Goal: Task Accomplishment & Management: Manage account settings

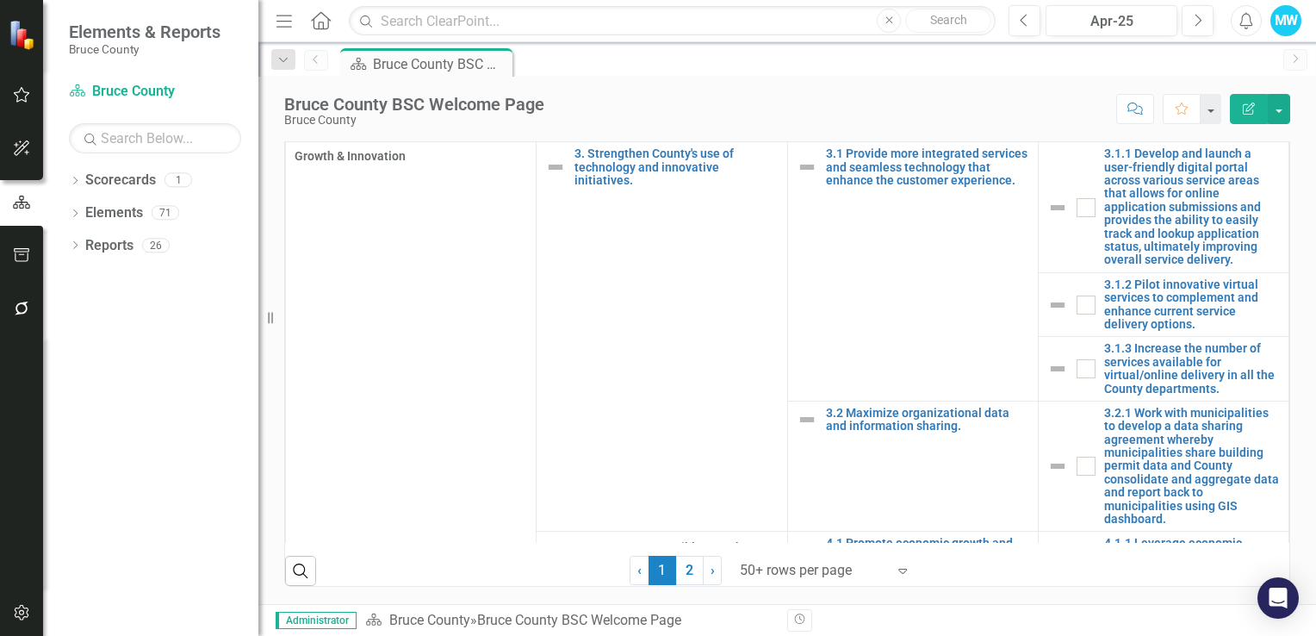
scroll to position [1123, 0]
click at [682, 569] on link "2" at bounding box center [690, 570] width 28 height 29
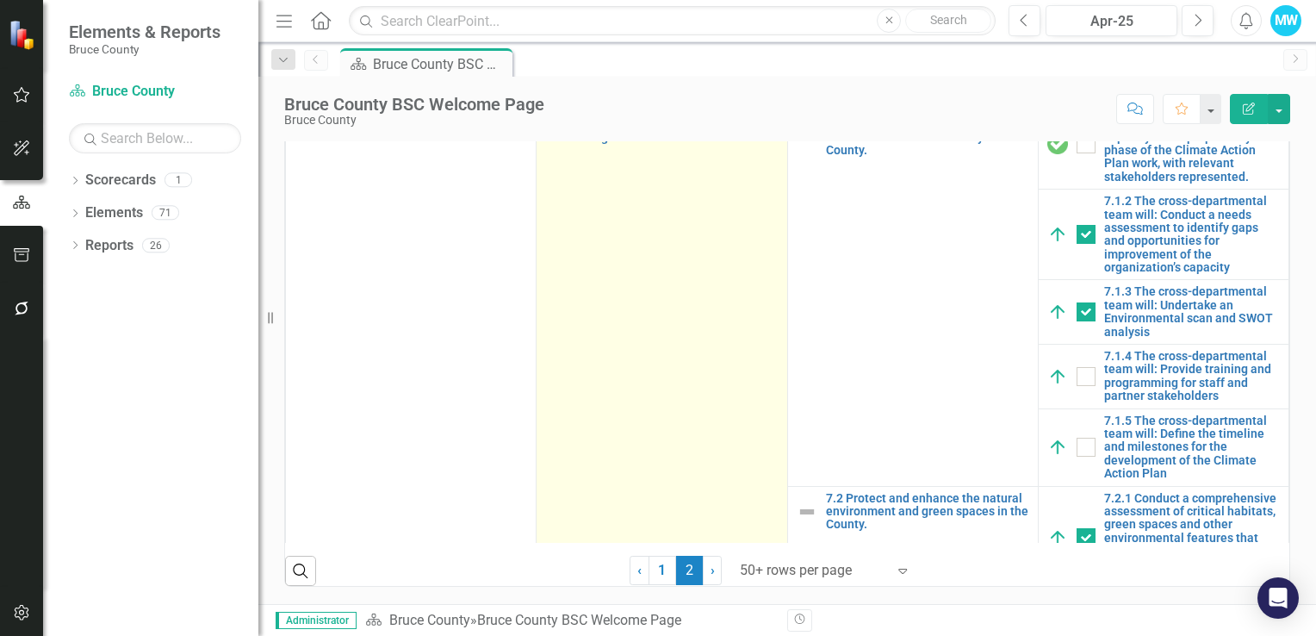
checkbox input "true"
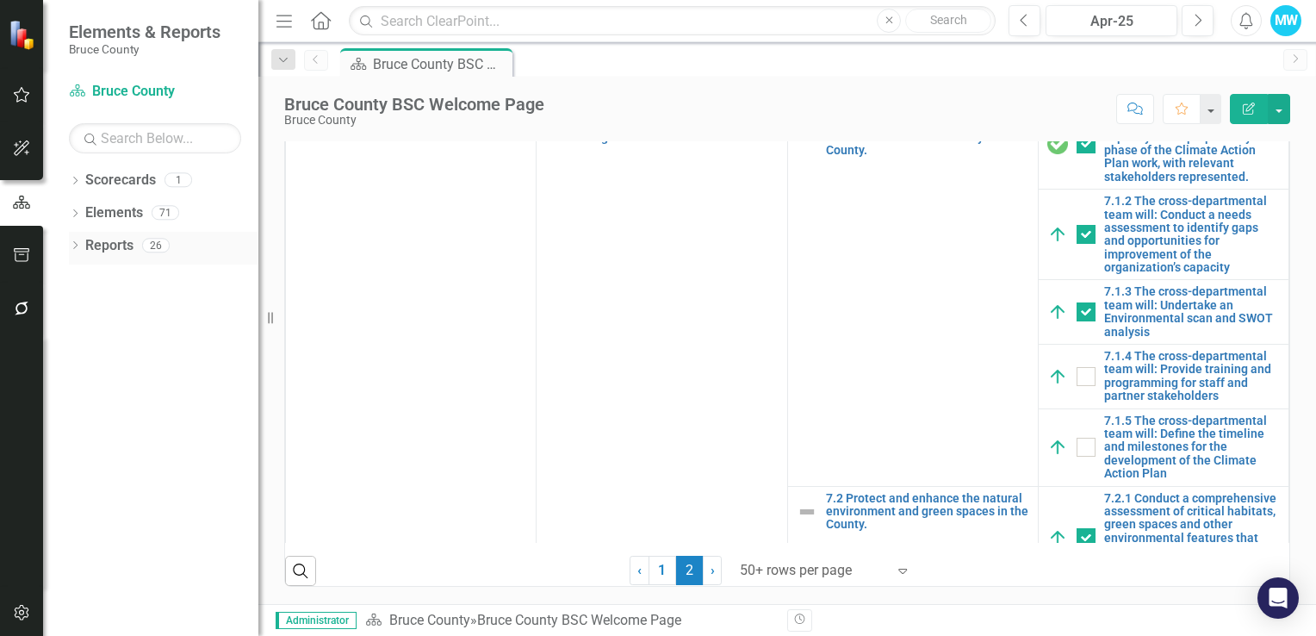
click at [73, 246] on icon "Dropdown" at bounding box center [75, 246] width 12 height 9
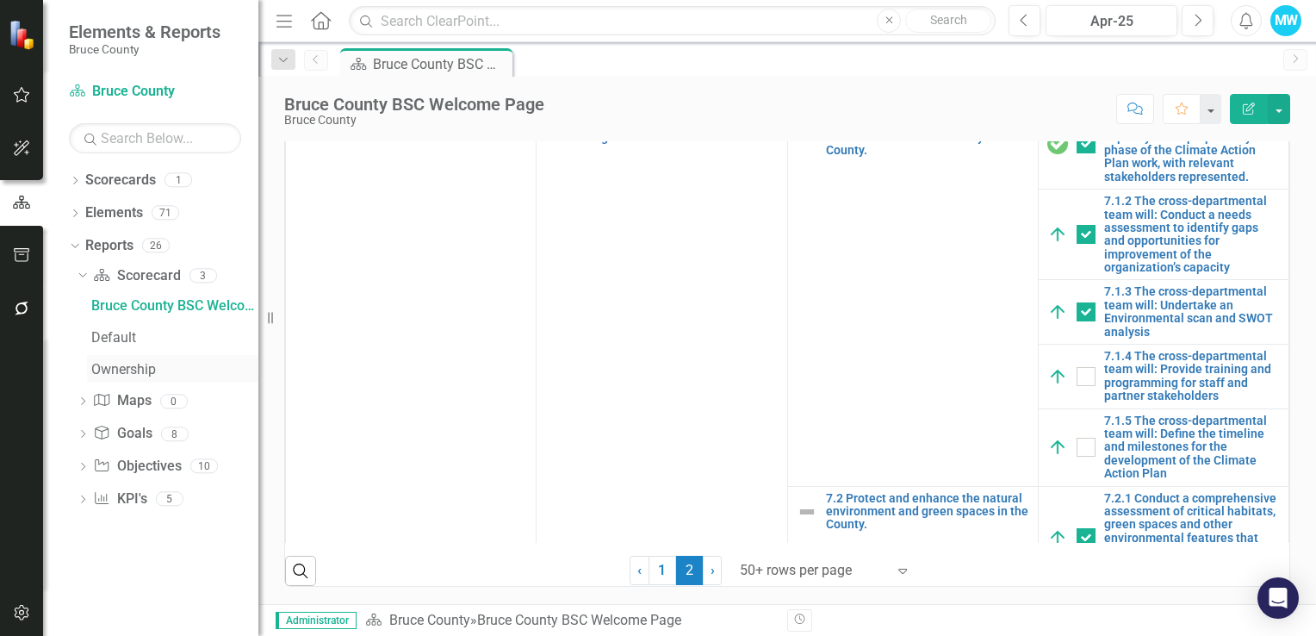
click at [120, 368] on div "Ownership" at bounding box center [174, 370] width 167 height 16
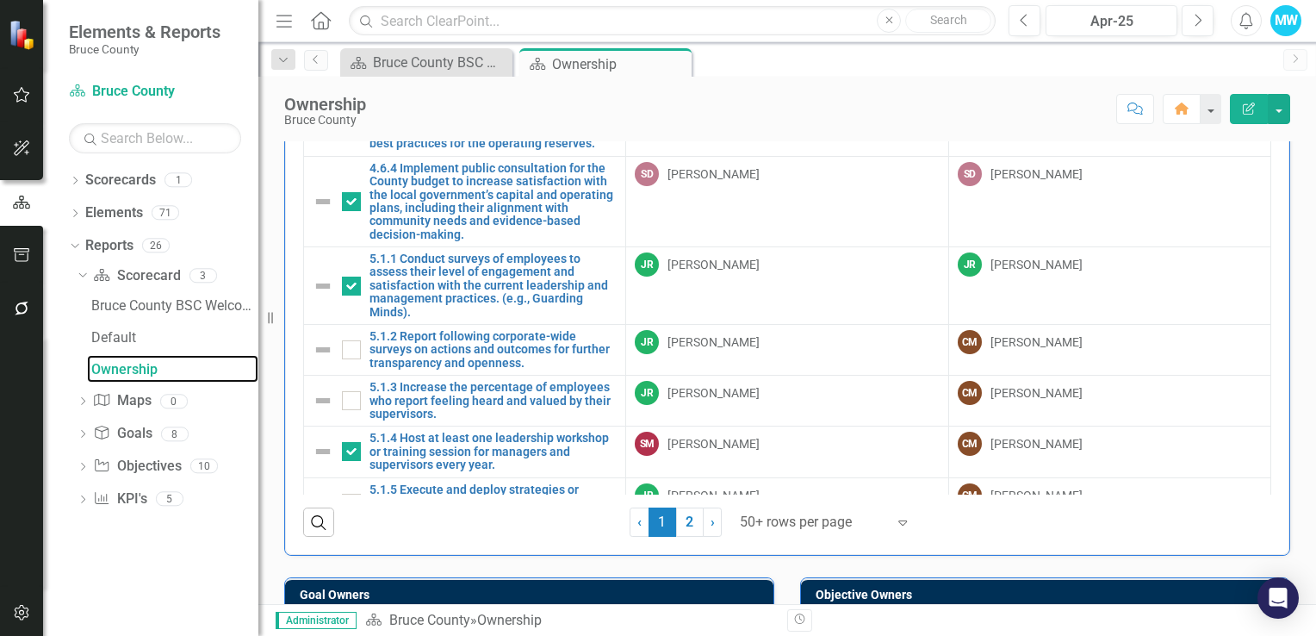
scroll to position [2505, 0]
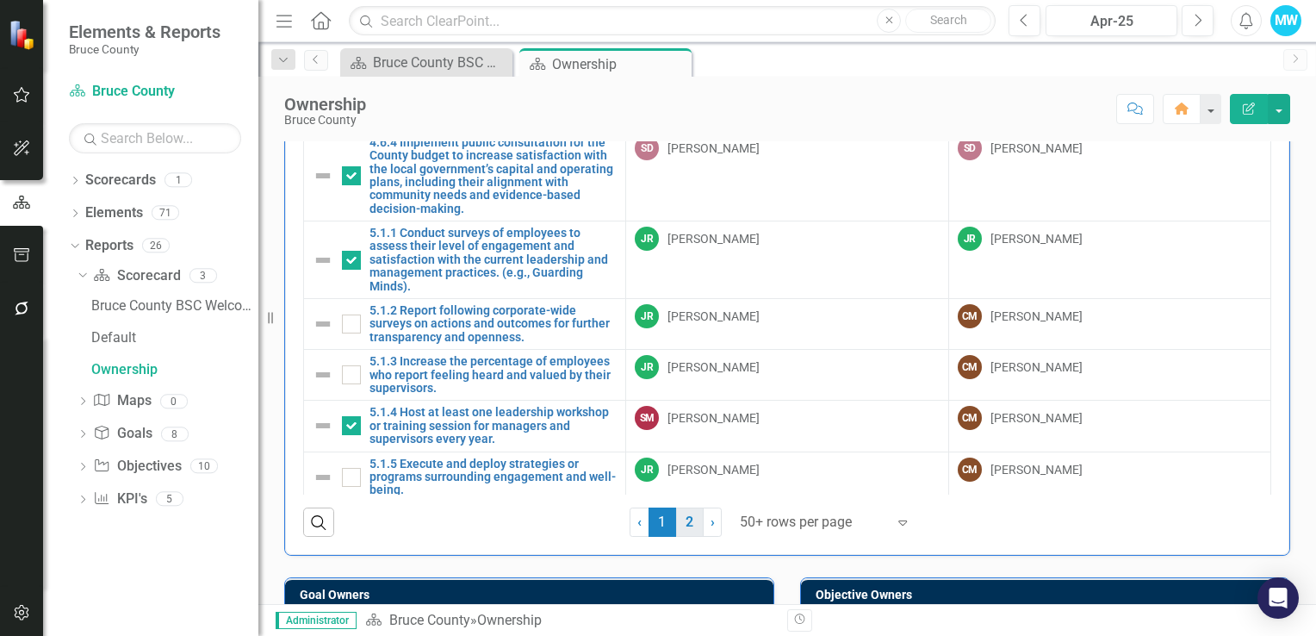
click at [684, 517] on link "2" at bounding box center [690, 521] width 28 height 29
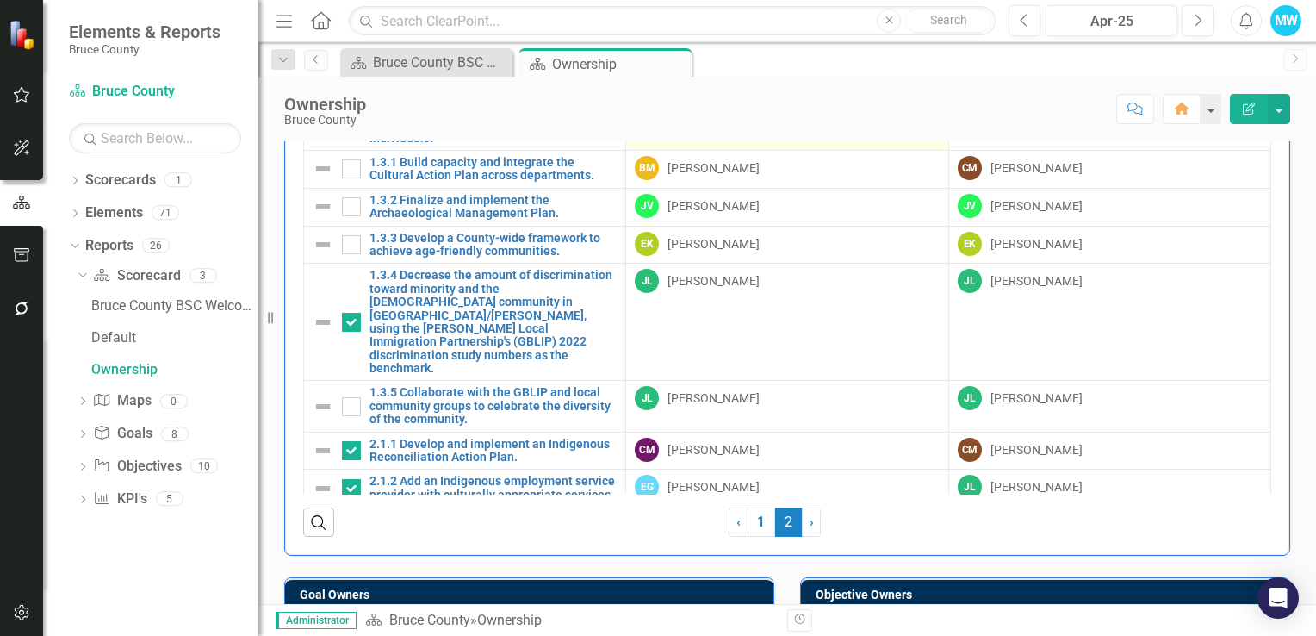
checkbox input "false"
checkbox input "true"
checkbox input "false"
checkbox input "true"
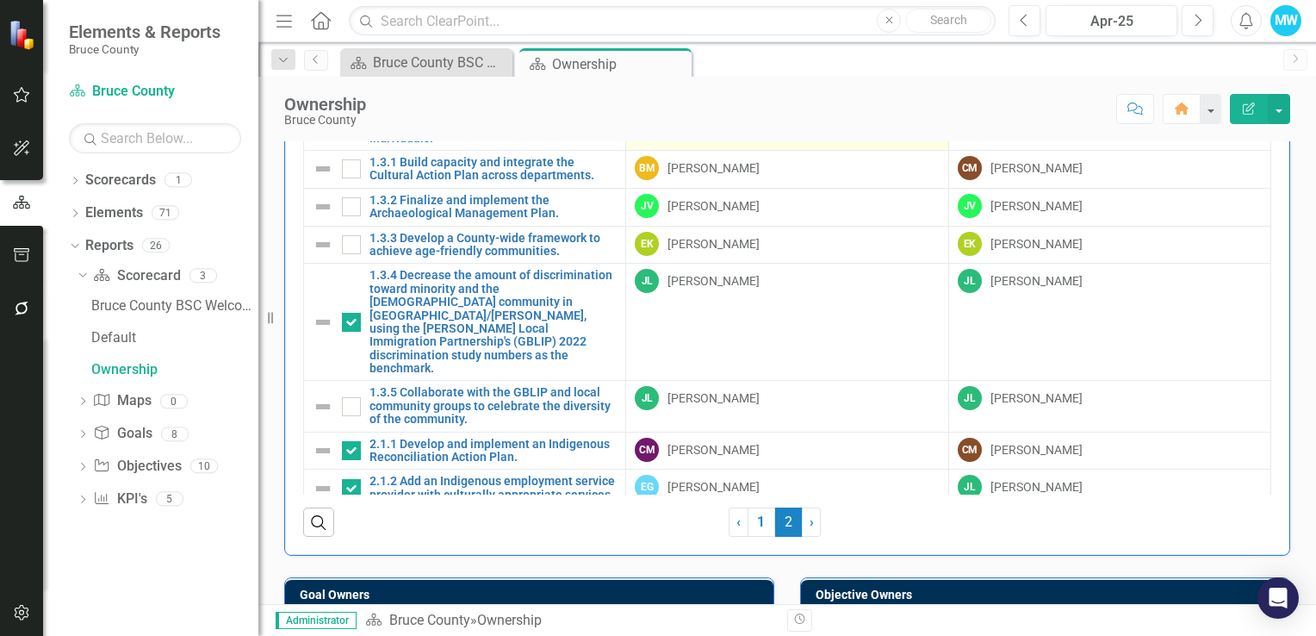
checkbox input "false"
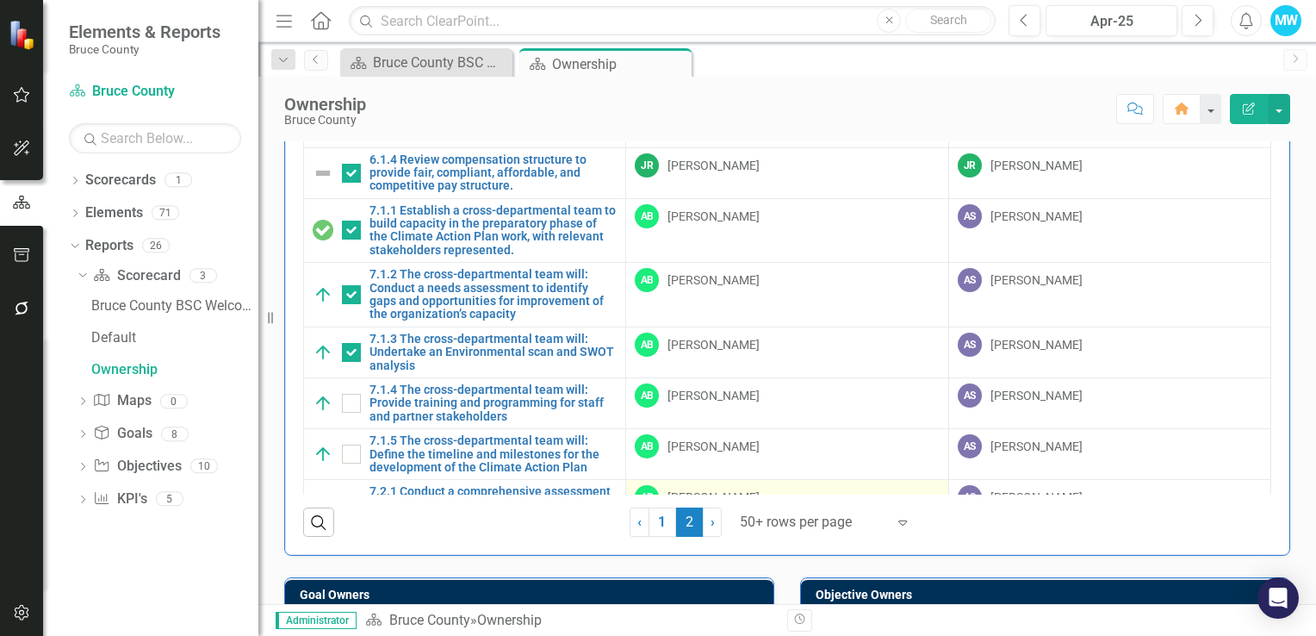
scroll to position [431, 0]
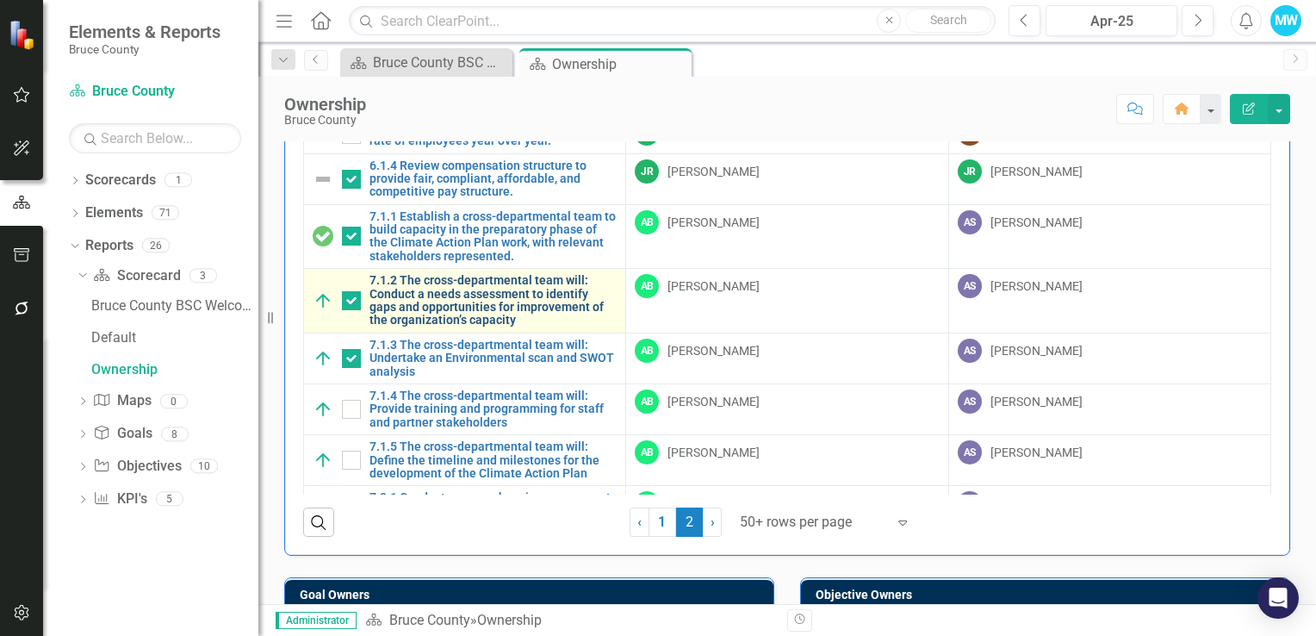
click at [451, 291] on link "7.1.2 The cross-departmental team will: Conduct a needs assessment to identify …" at bounding box center [493, 300] width 247 height 53
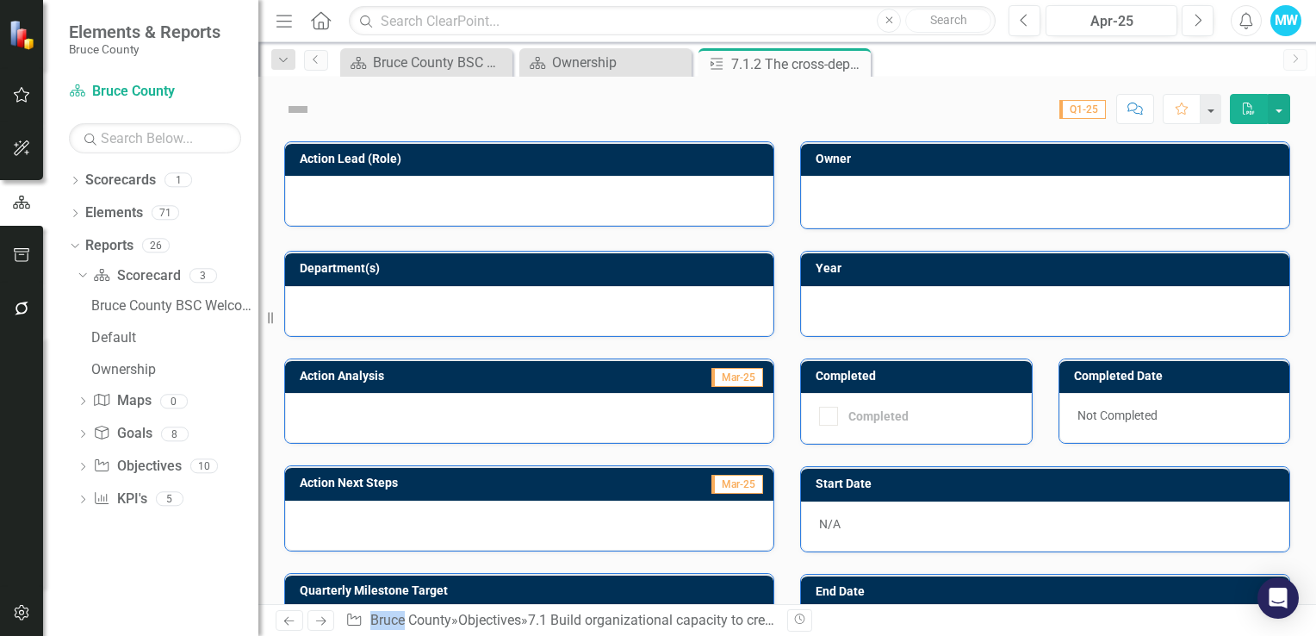
checkbox input "true"
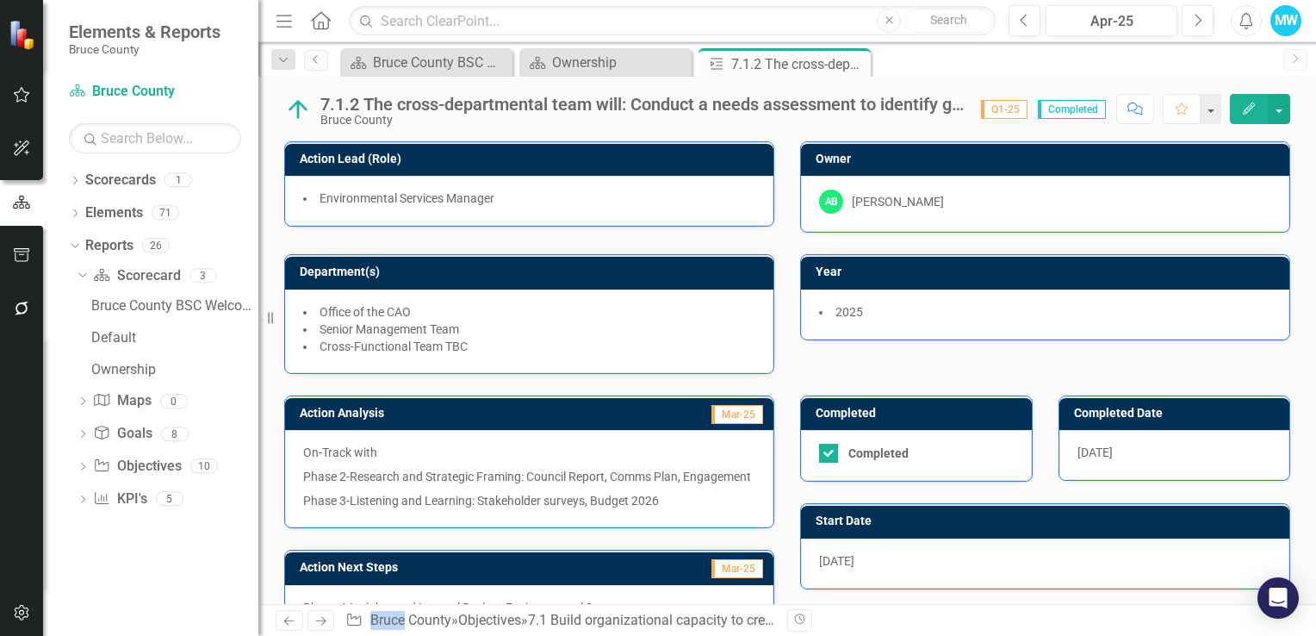
click at [1010, 112] on span "Q1-25" at bounding box center [1004, 109] width 47 height 19
click at [1102, 17] on div "Apr-25" at bounding box center [1112, 21] width 120 height 21
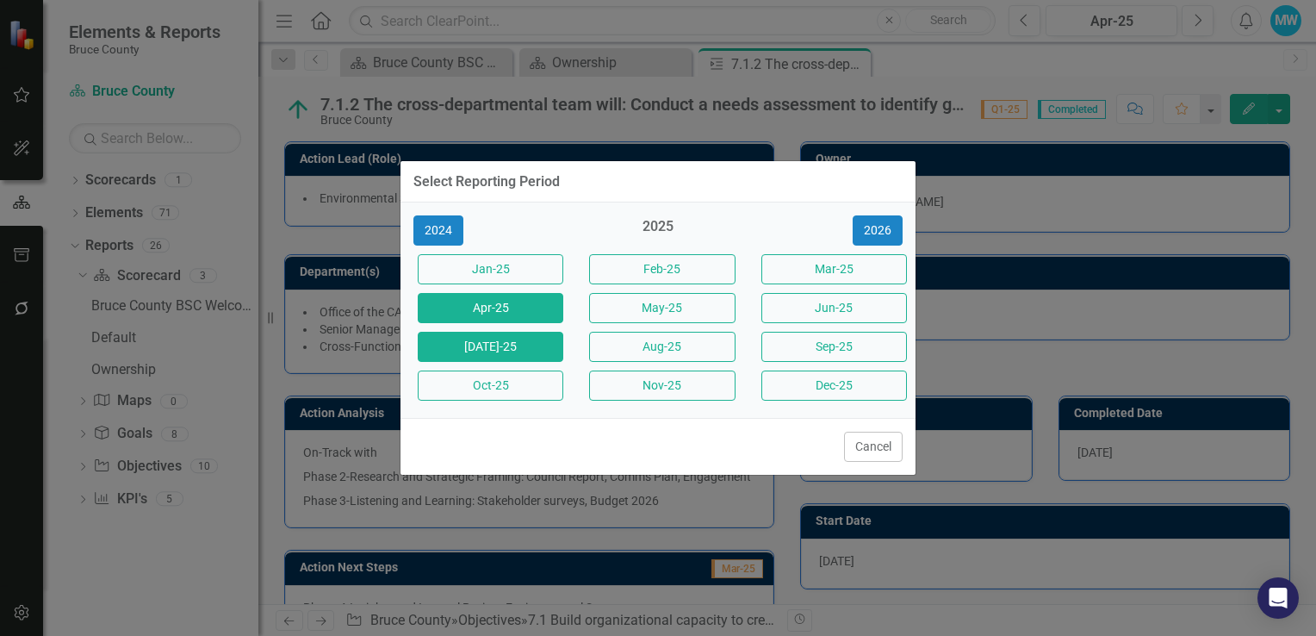
click at [501, 350] on button "[DATE]-25" at bounding box center [491, 347] width 146 height 30
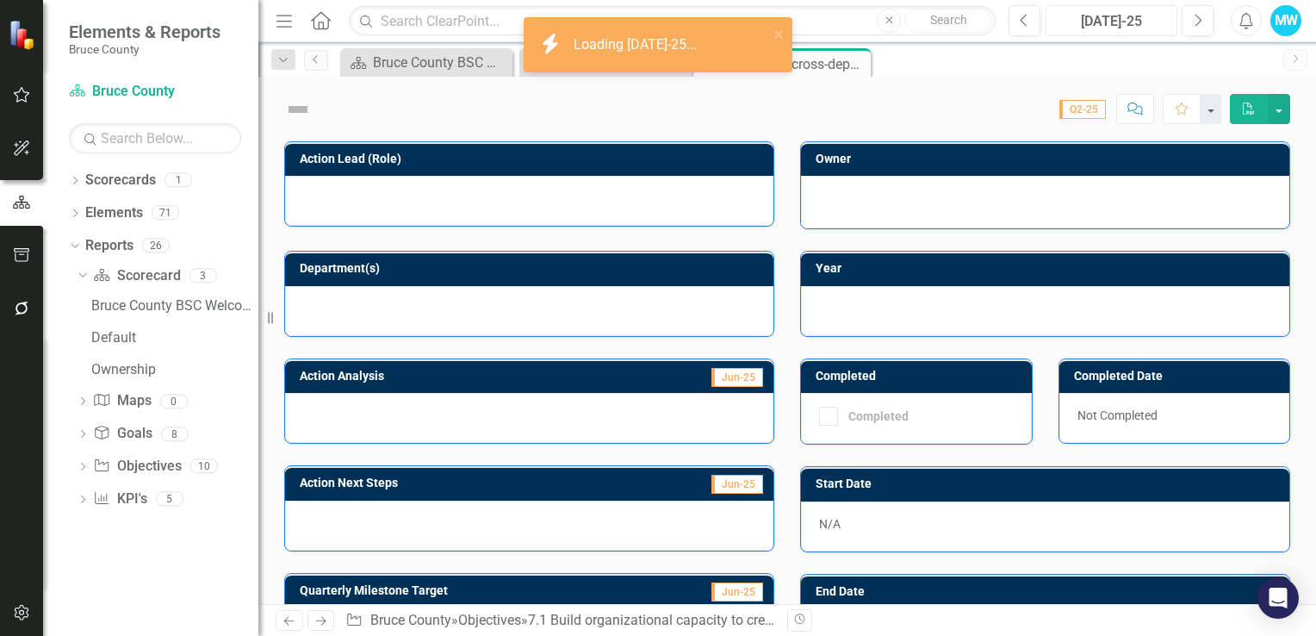
checkbox input "true"
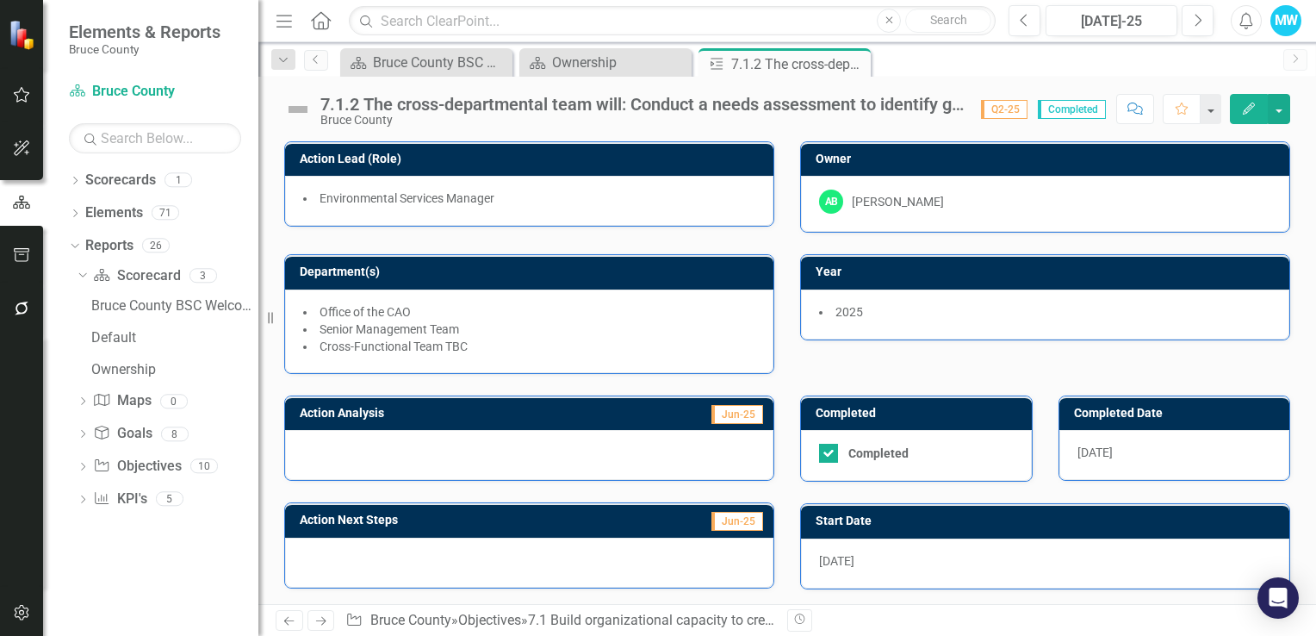
click at [1018, 108] on span "Q2-25" at bounding box center [1004, 109] width 47 height 19
click at [1008, 110] on span "Q2-25" at bounding box center [1004, 109] width 47 height 19
click at [1084, 20] on div "[DATE]-25" at bounding box center [1112, 21] width 120 height 21
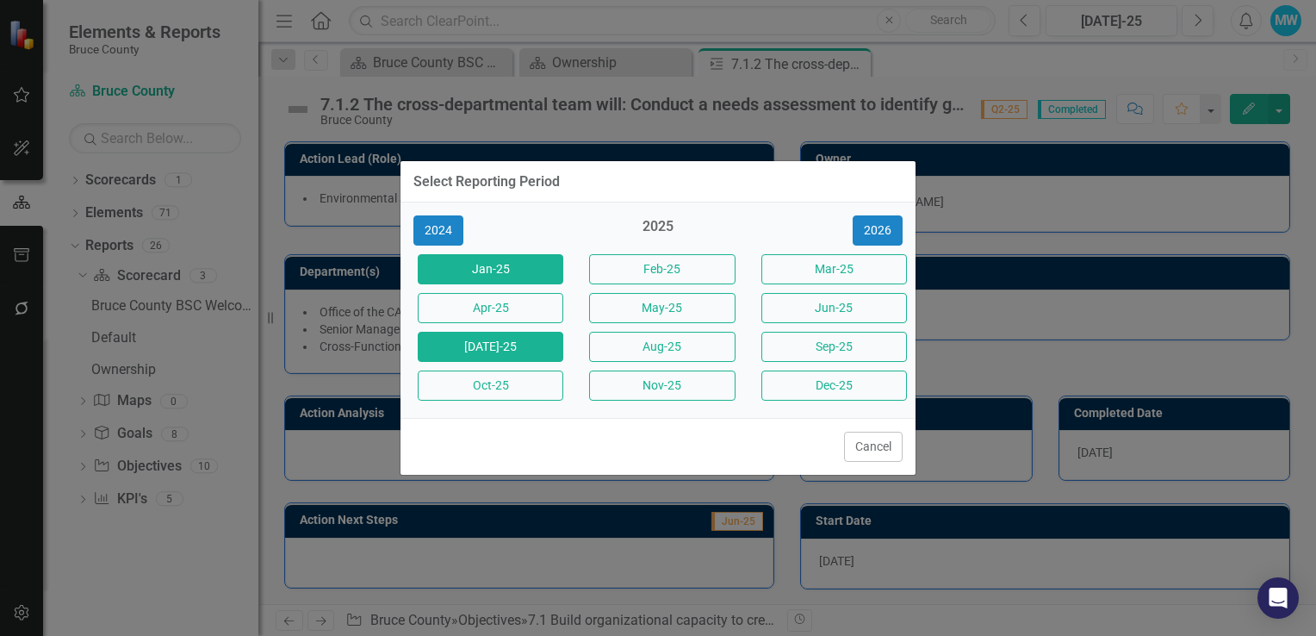
click at [513, 277] on button "Jan-25" at bounding box center [491, 269] width 146 height 30
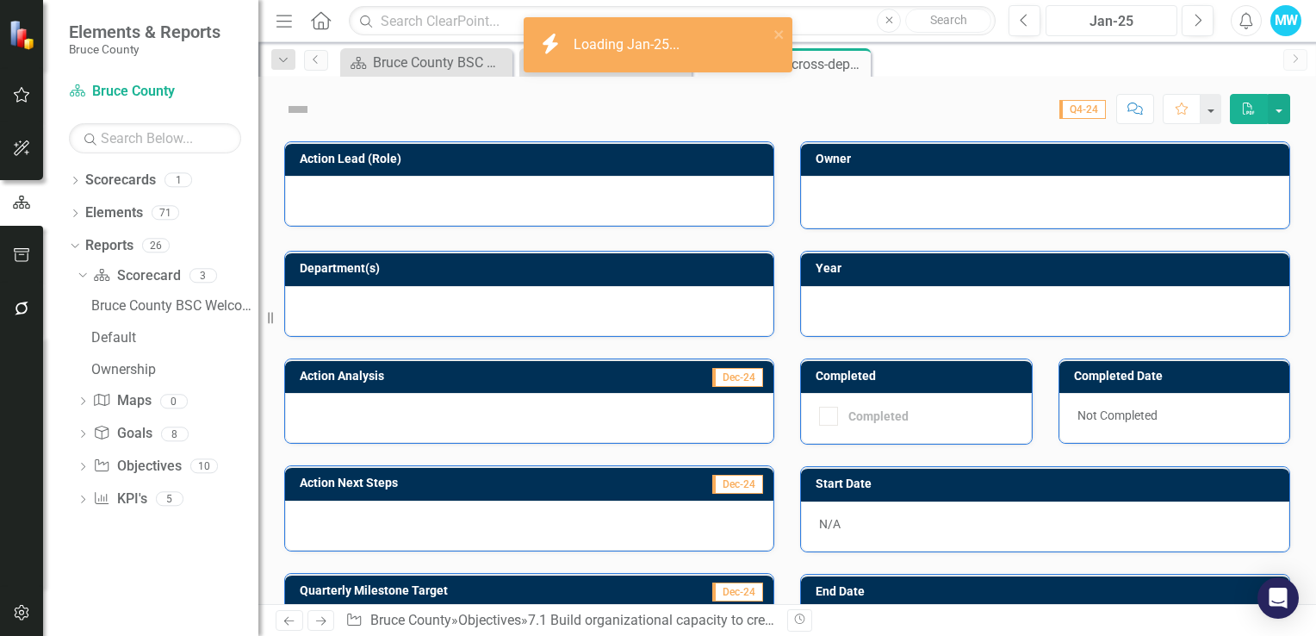
checkbox input "true"
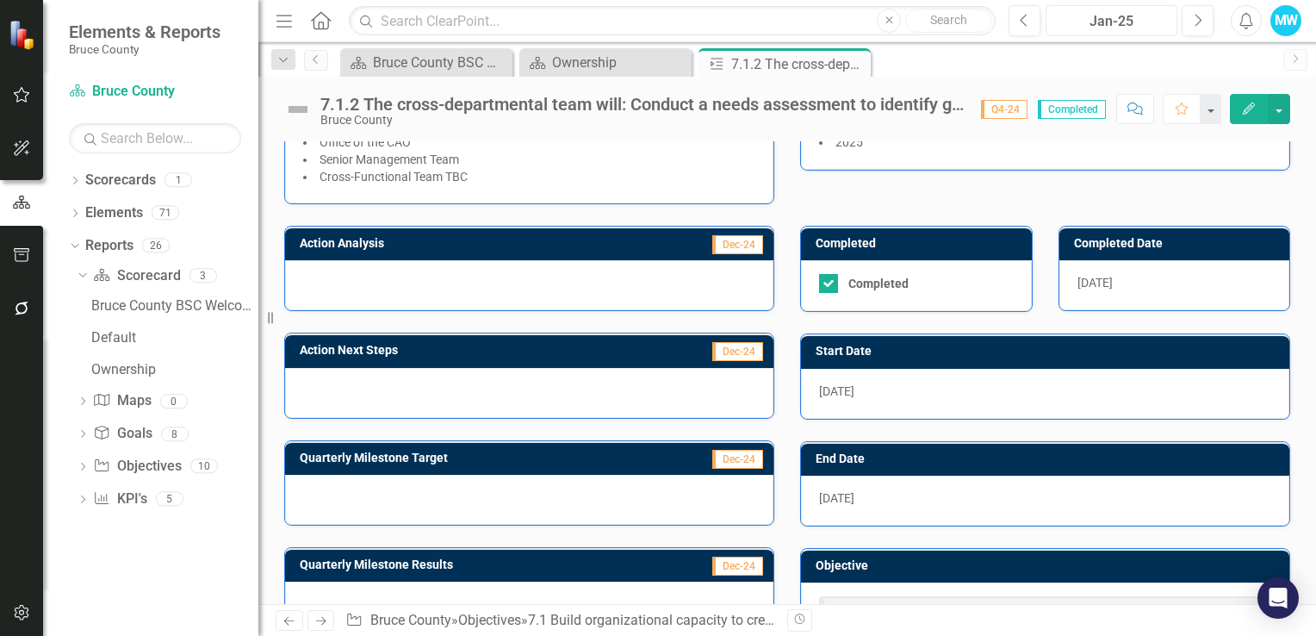
scroll to position [238, 0]
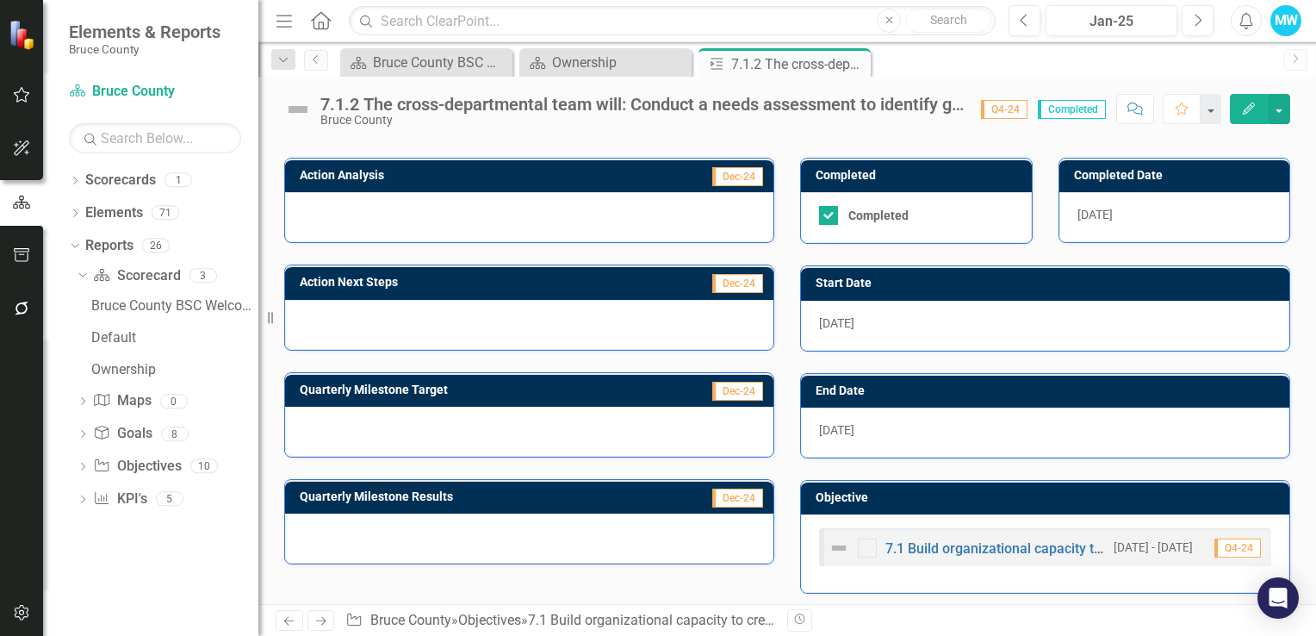
click at [1000, 105] on span "Q4-24" at bounding box center [1004, 109] width 47 height 19
click at [1197, 20] on icon "Next" at bounding box center [1197, 21] width 9 height 16
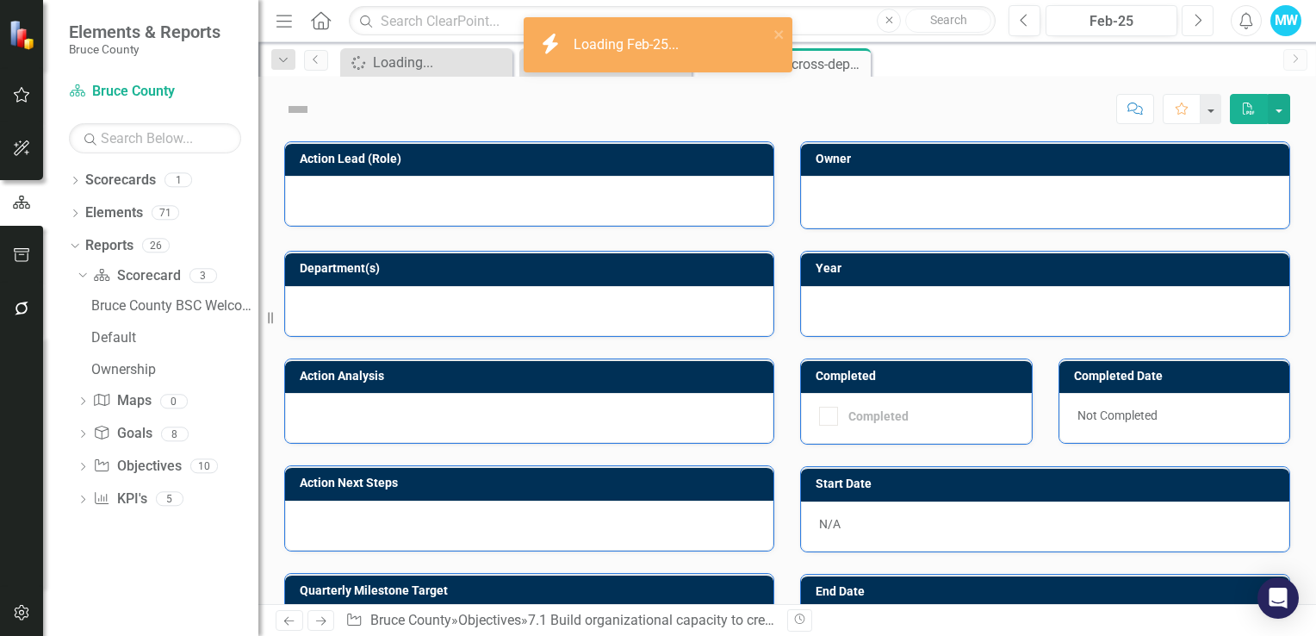
checkbox input "true"
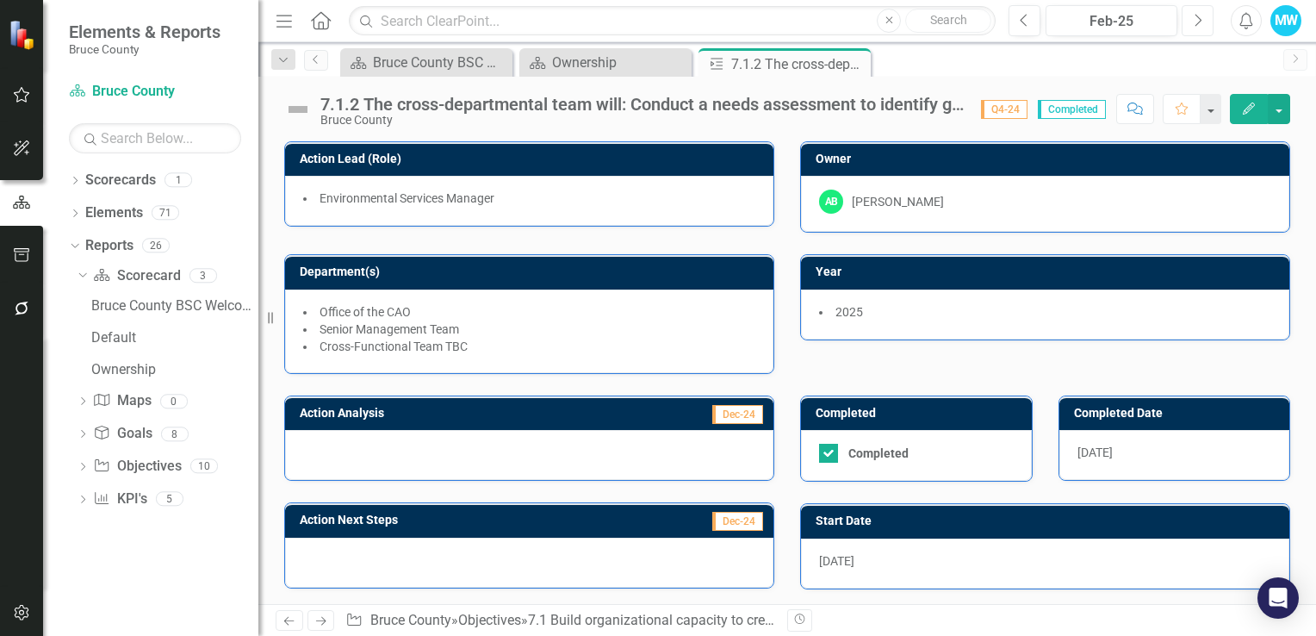
click at [1196, 22] on icon "Next" at bounding box center [1197, 21] width 9 height 16
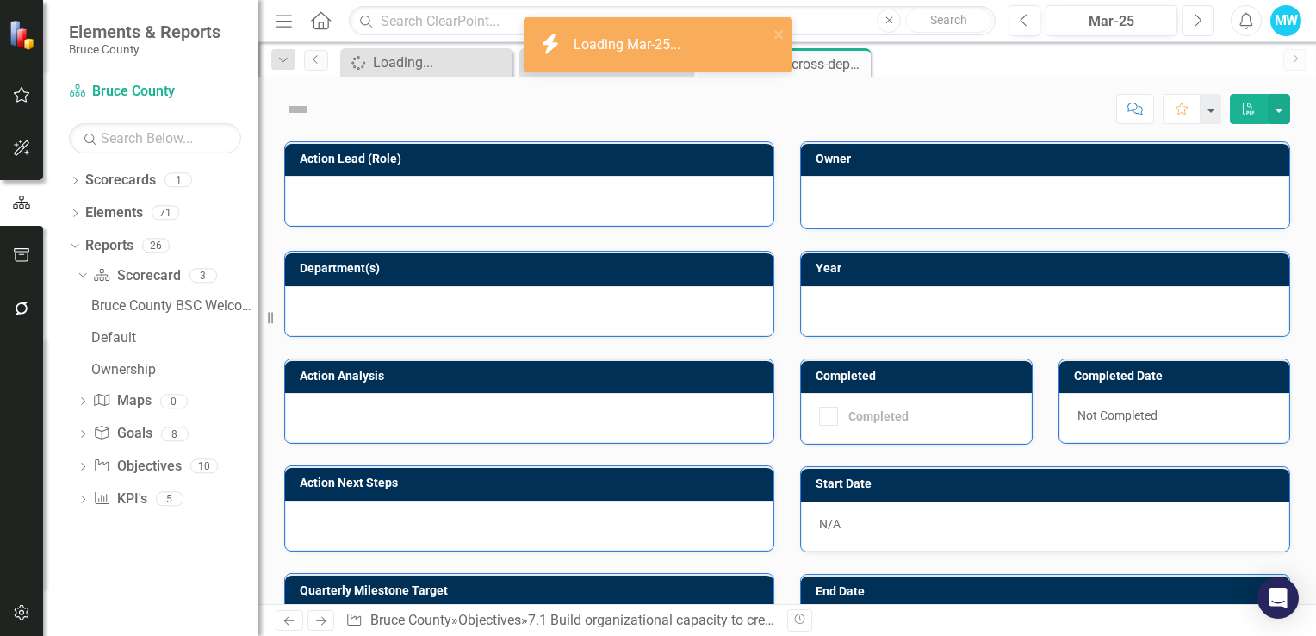
checkbox input "true"
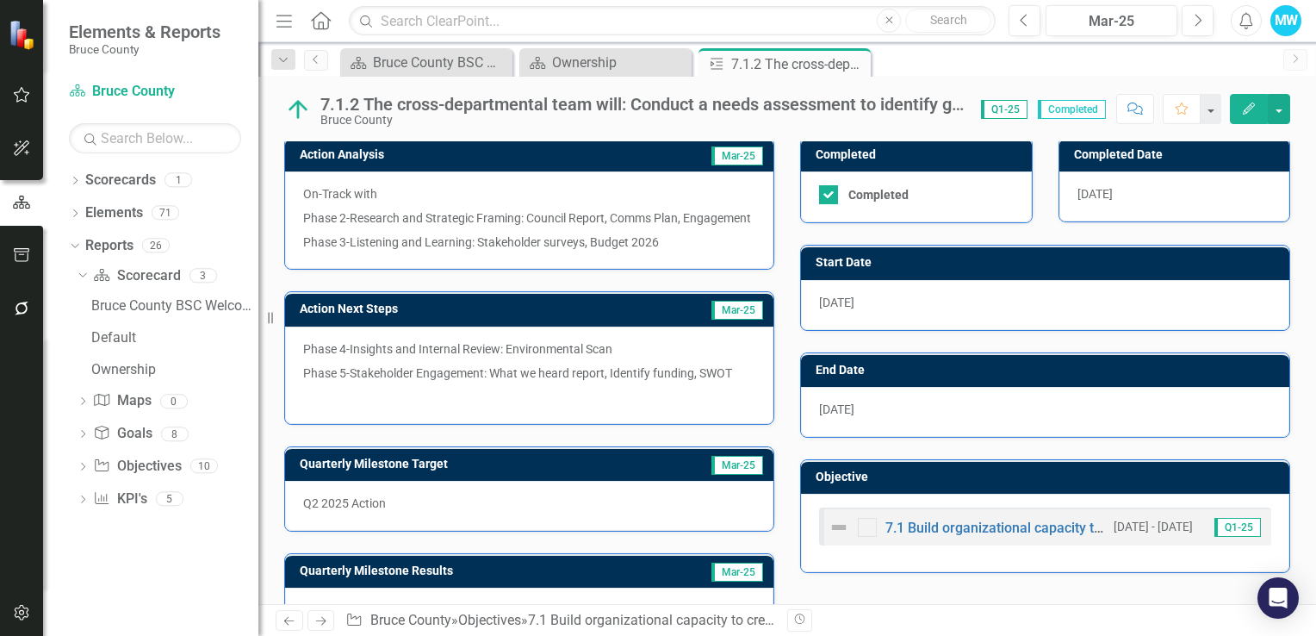
scroll to position [320, 0]
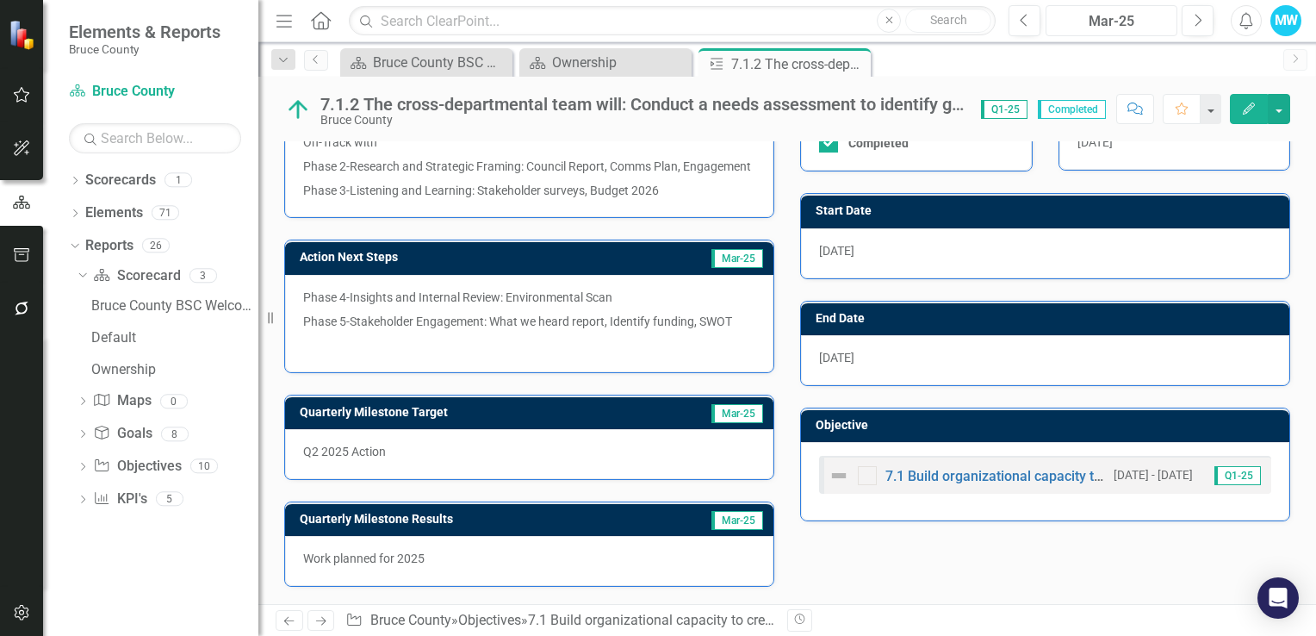
click at [1103, 21] on div "Mar-25" at bounding box center [1112, 21] width 120 height 21
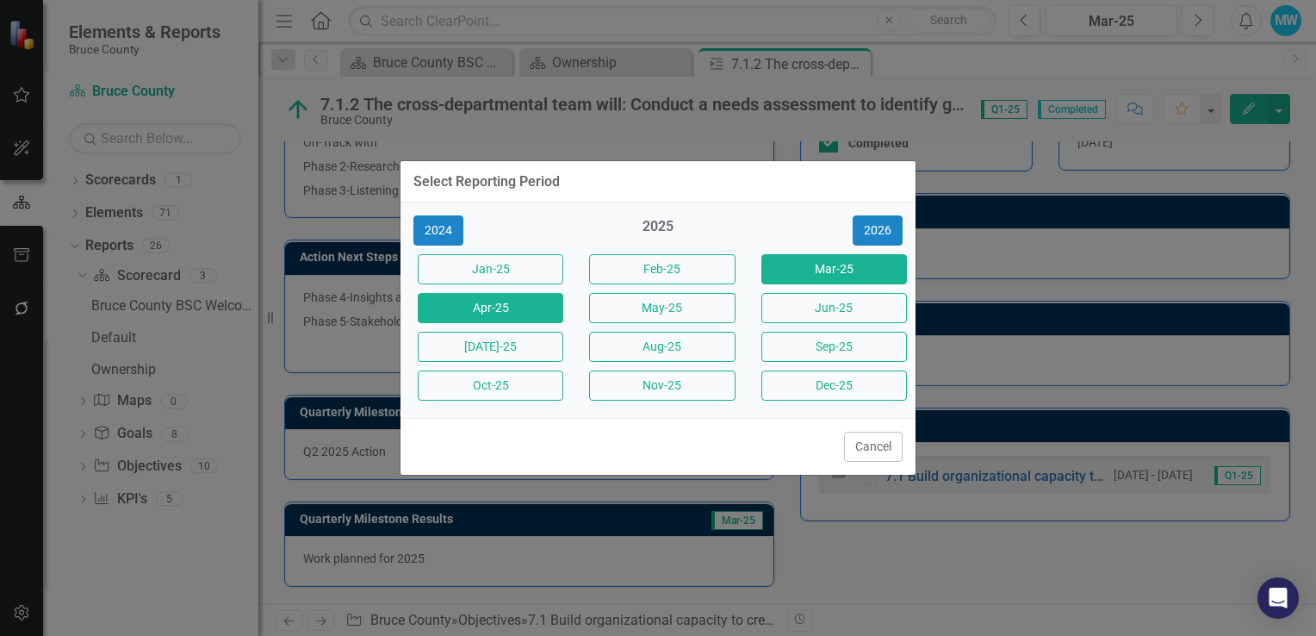
click at [478, 314] on button "Apr-25" at bounding box center [491, 308] width 146 height 30
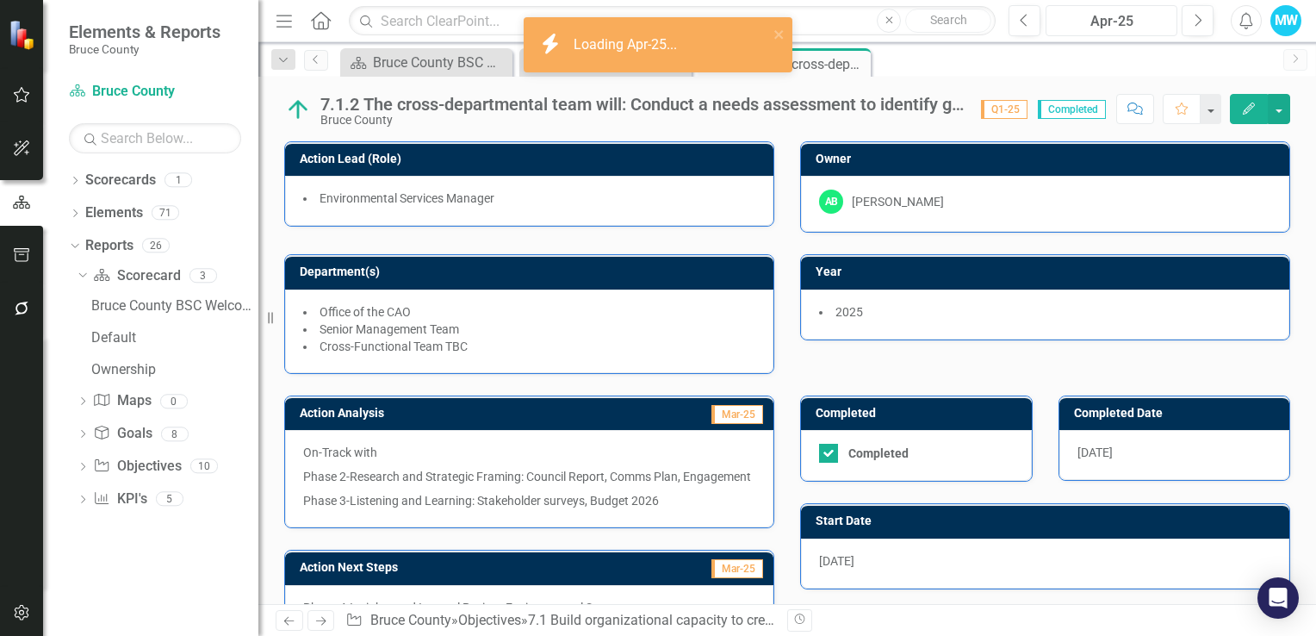
click at [1098, 16] on div "Apr-25" at bounding box center [1112, 21] width 120 height 21
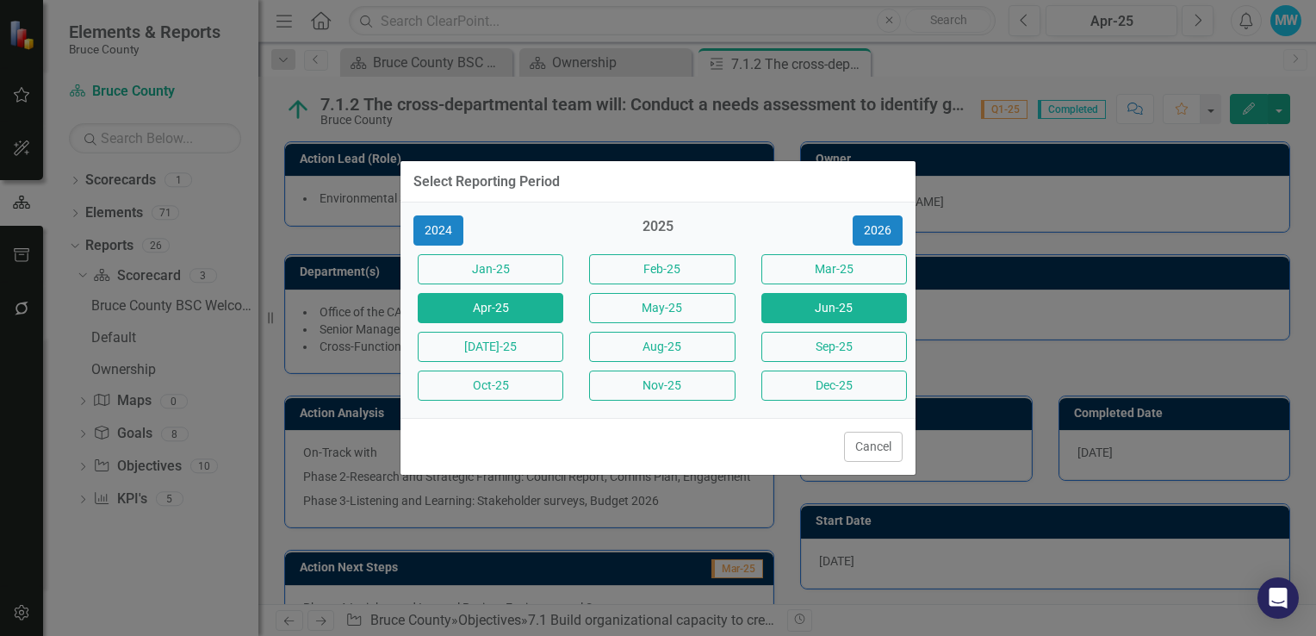
click at [811, 305] on button "Jun-25" at bounding box center [835, 308] width 146 height 30
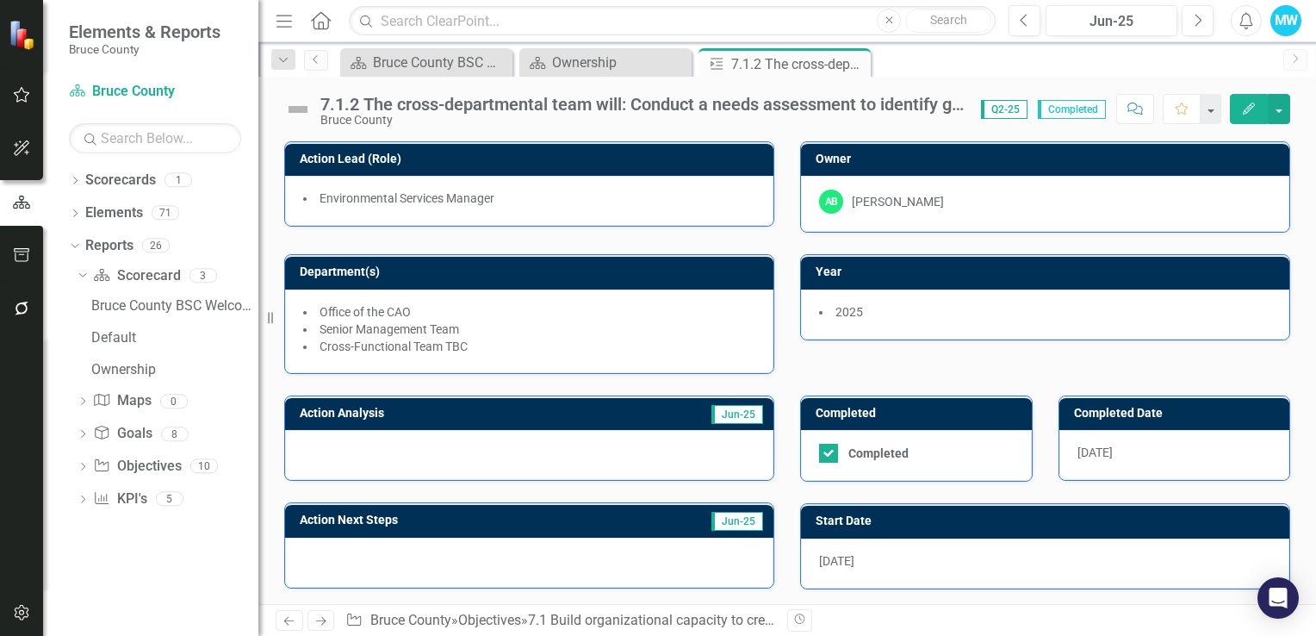
checkbox input "false"
